Goal: Find specific page/section: Find specific page/section

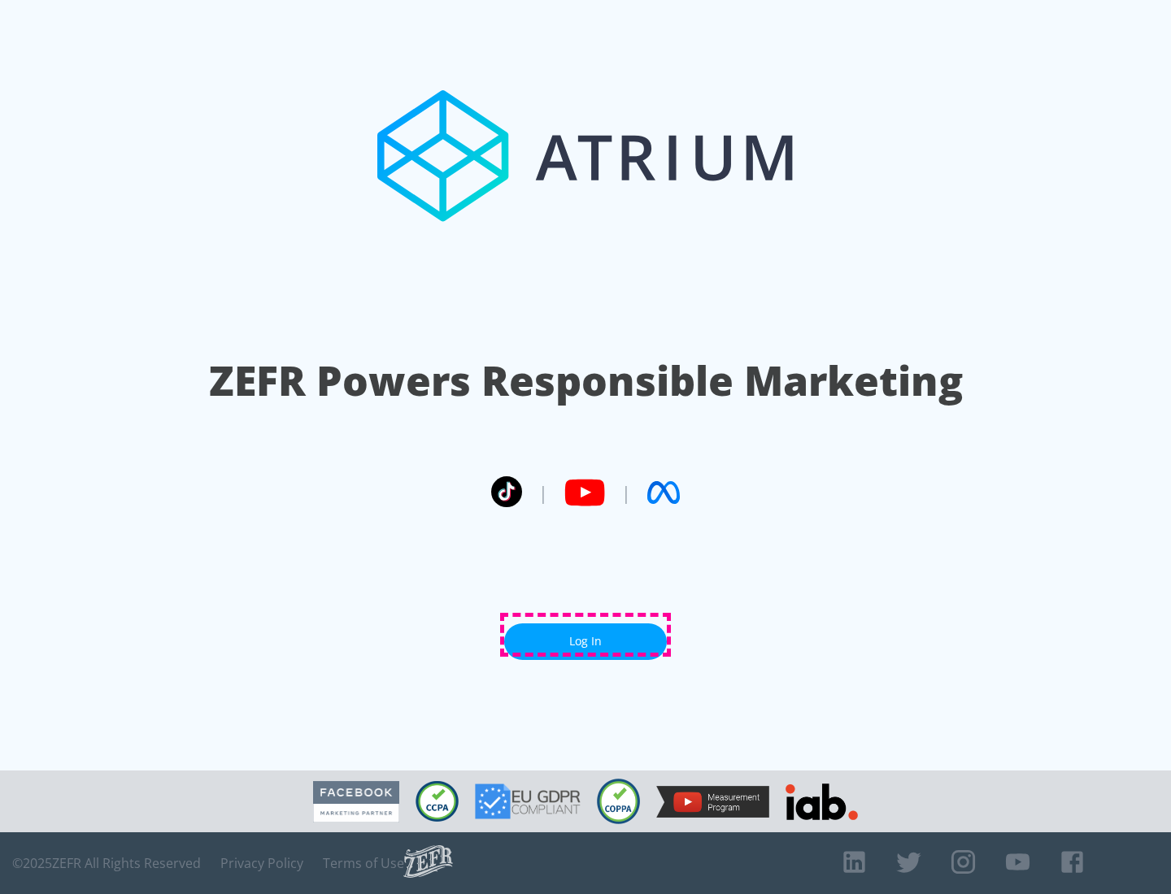
click at [585, 635] on link "Log In" at bounding box center [585, 641] width 163 height 37
